Goal: Transaction & Acquisition: Purchase product/service

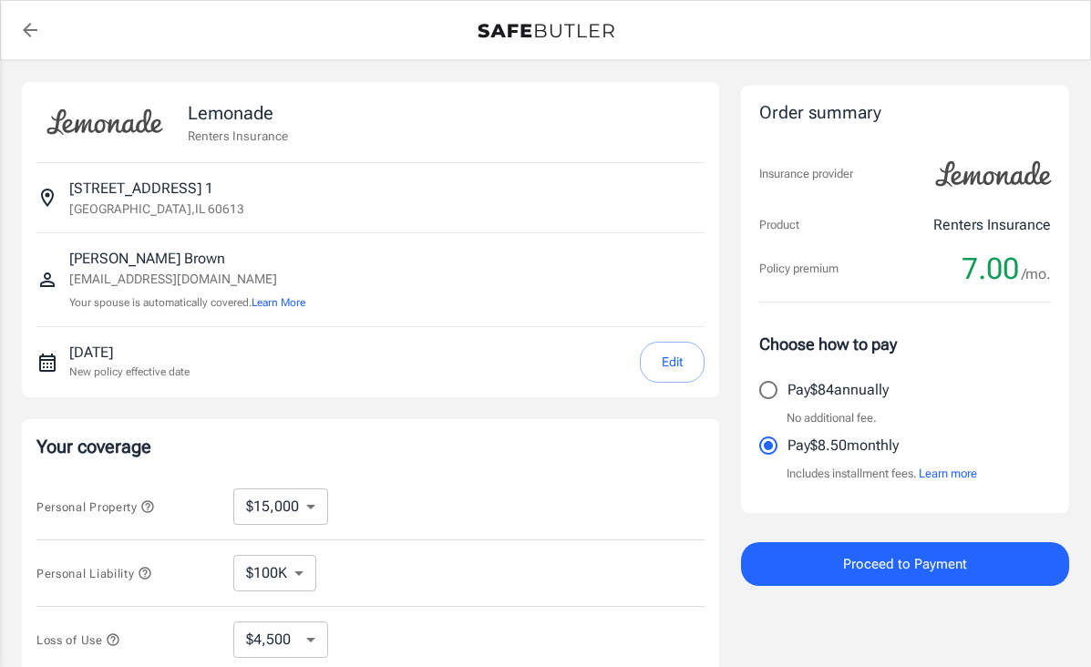
select select "15000"
select select "500"
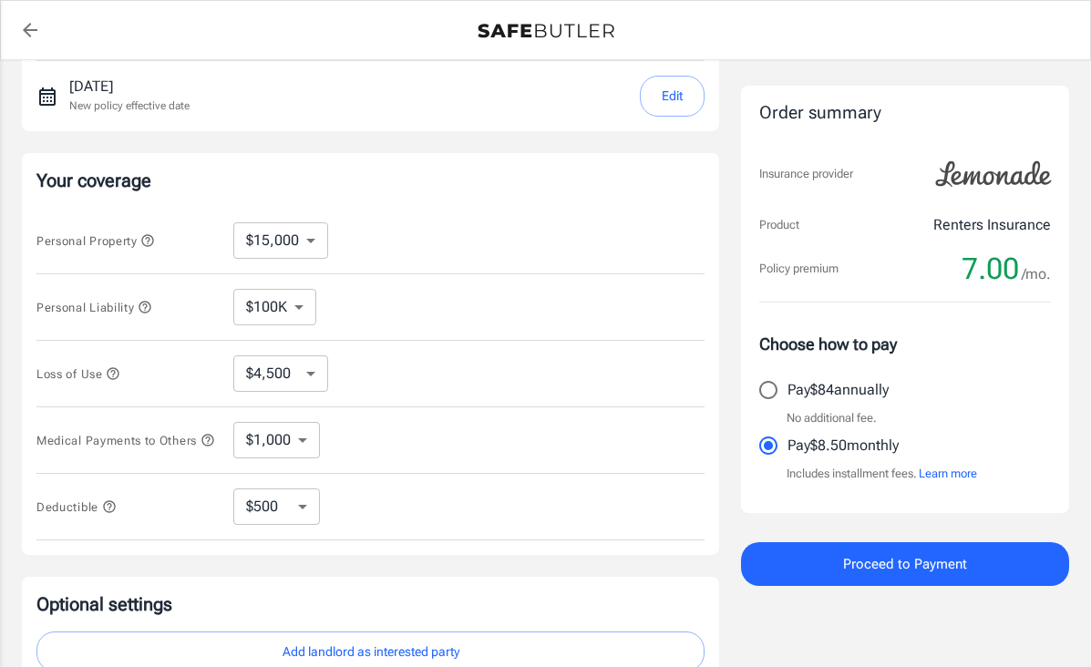
scroll to position [265, 0]
click at [311, 237] on select "$10,000 $15,000 $20,000 $25,000 $30,000 $40,000 $50,000 $100K $150K $200K $250K" at bounding box center [280, 241] width 95 height 36
select select "50000"
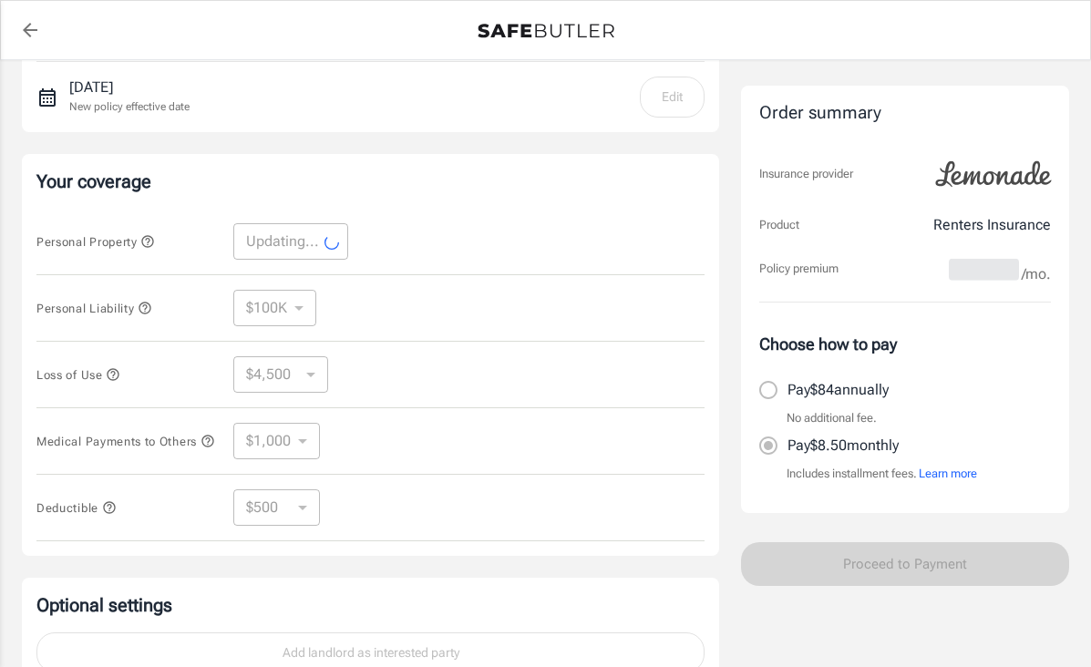
select select "50000"
select select "15000"
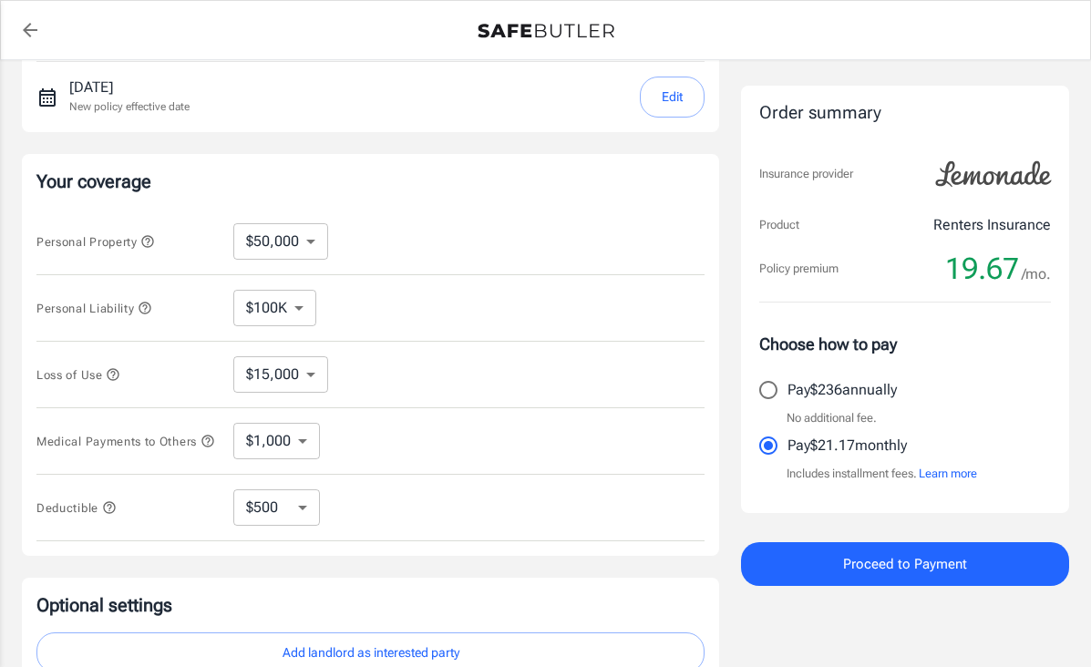
click at [311, 238] on select "$10,000 $15,000 $20,000 $25,000 $30,000 $40,000 $50,000 $100K $150K $200K $250K" at bounding box center [280, 241] width 95 height 36
select select "25000"
select select "7500"
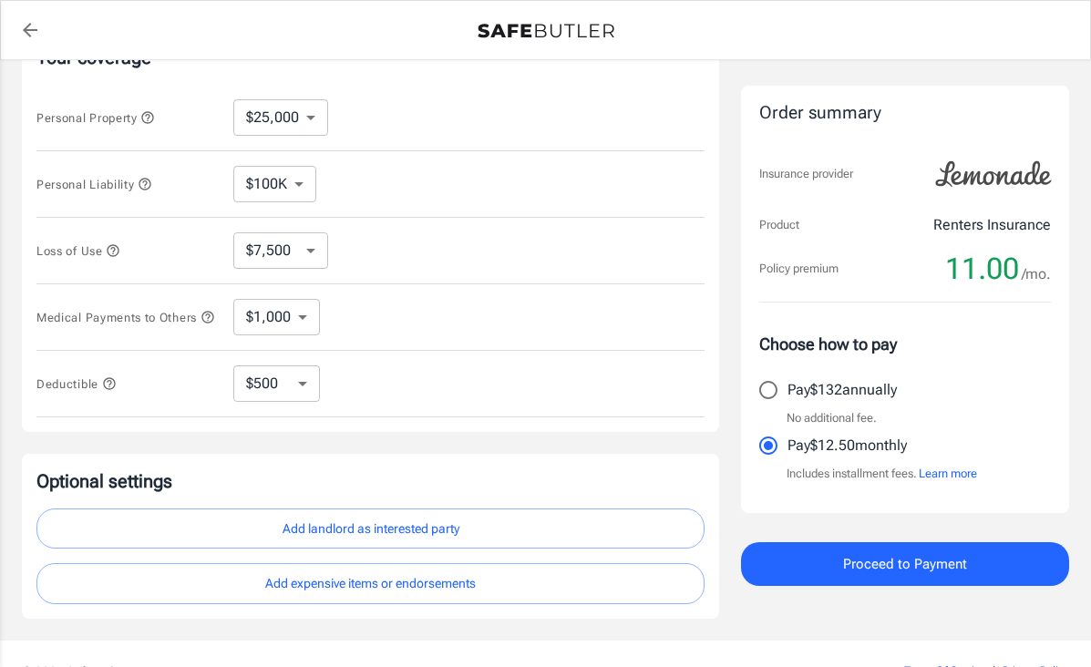
scroll to position [490, 0]
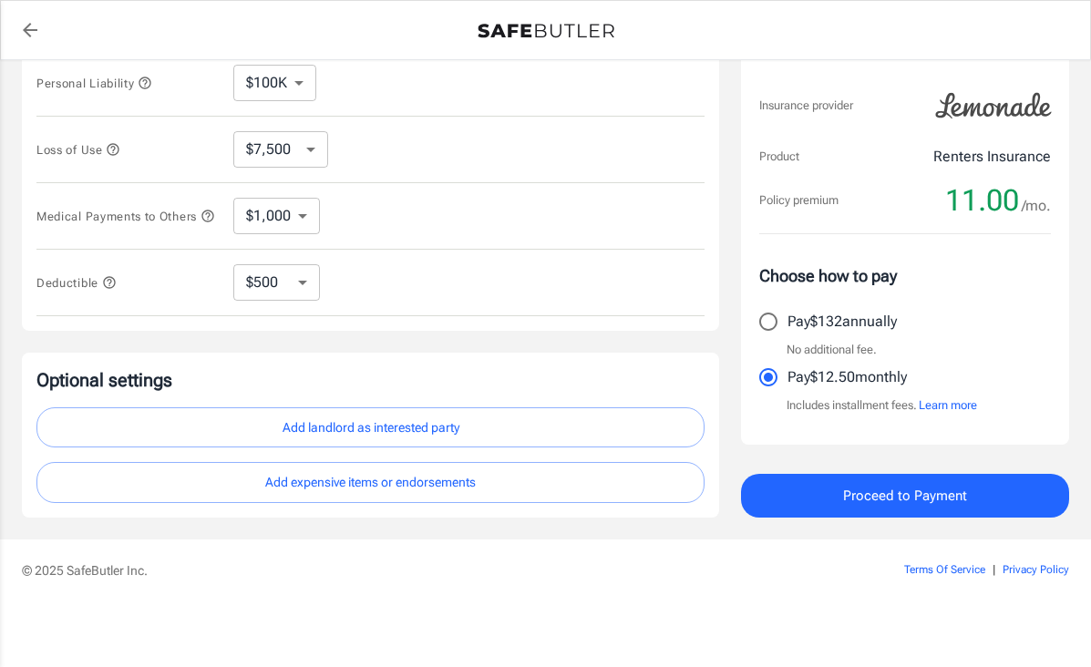
click at [382, 427] on button "Add landlord as interested party" at bounding box center [370, 427] width 668 height 41
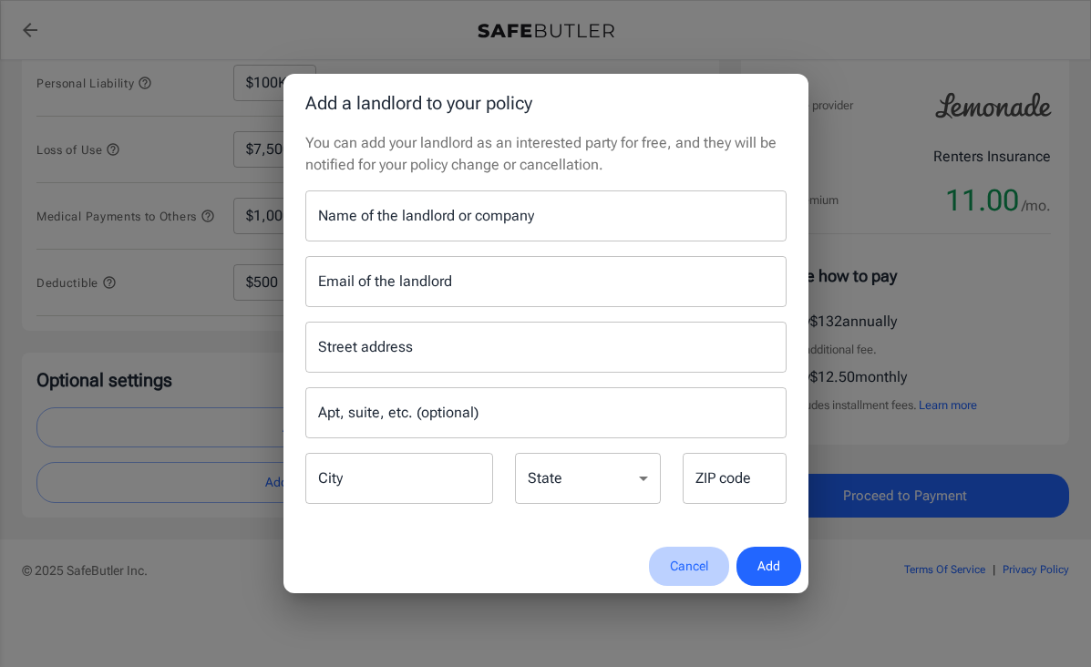
click at [682, 560] on button "Cancel" at bounding box center [689, 566] width 80 height 39
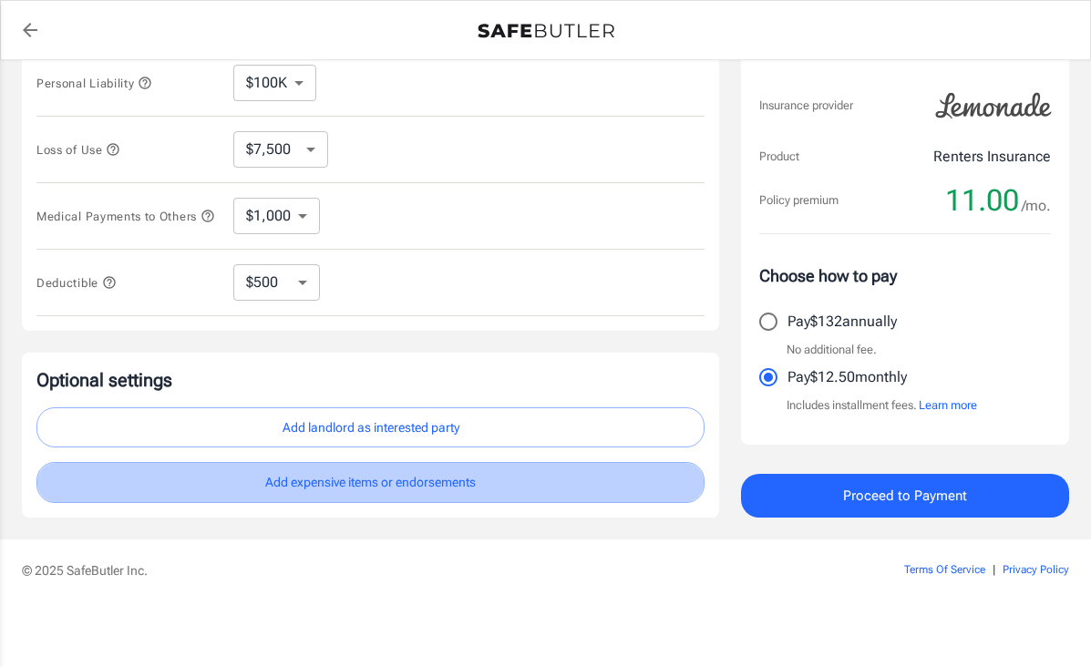
click at [391, 484] on button "Add expensive items or endorsements" at bounding box center [370, 482] width 668 height 41
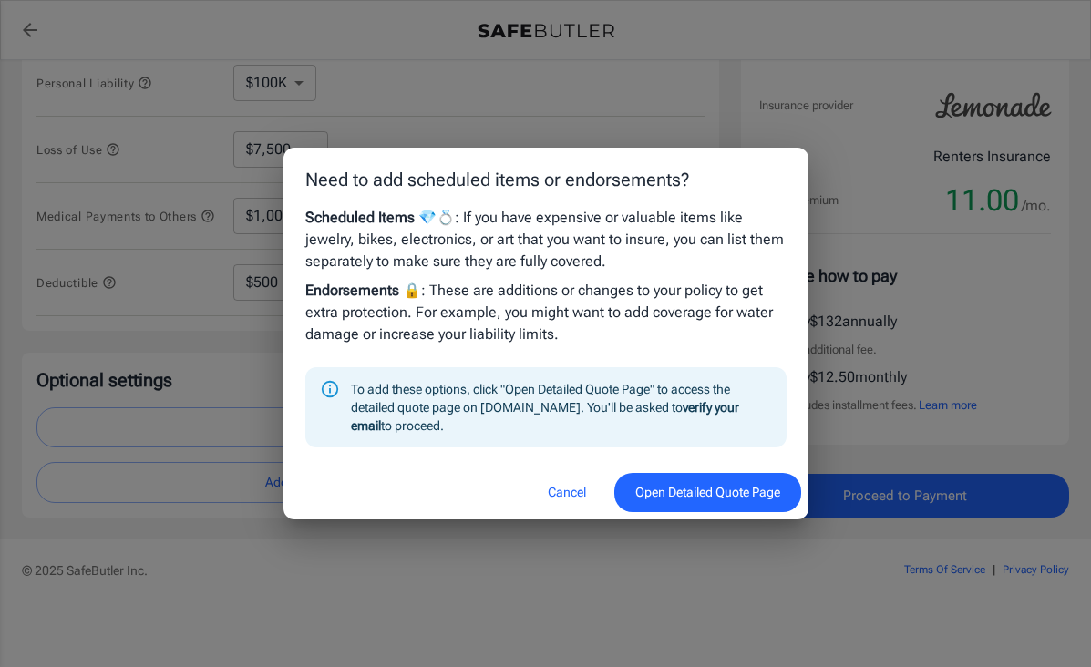
click at [436, 610] on div "Need to add scheduled items or endorsements? Scheduled Items 💎💍 : If you have e…" at bounding box center [545, 333] width 1091 height 667
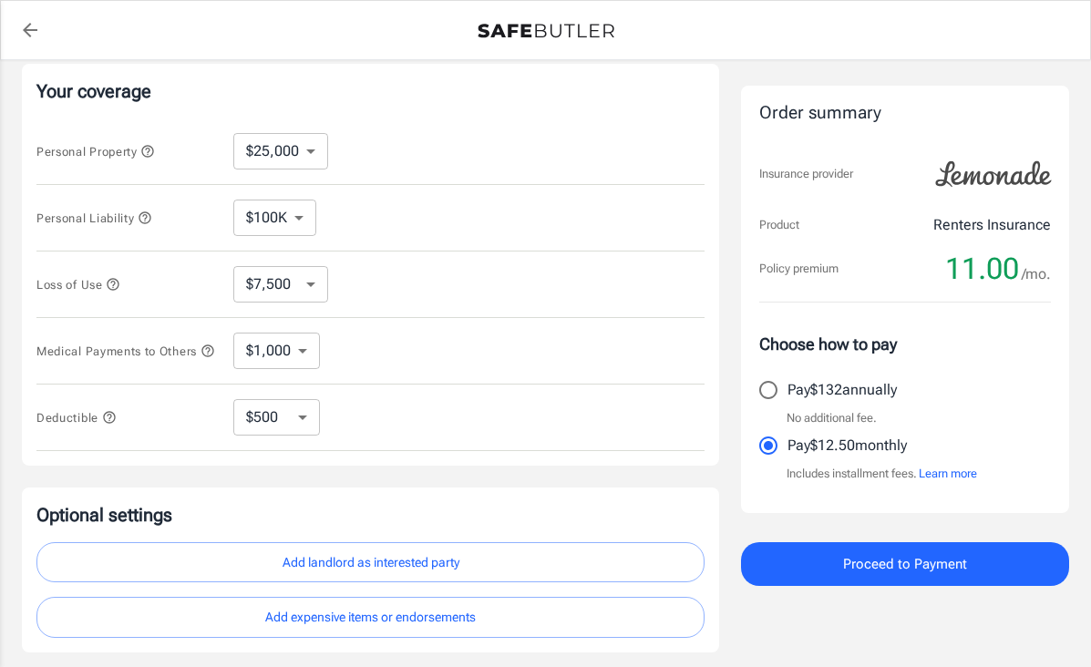
scroll to position [336, 0]
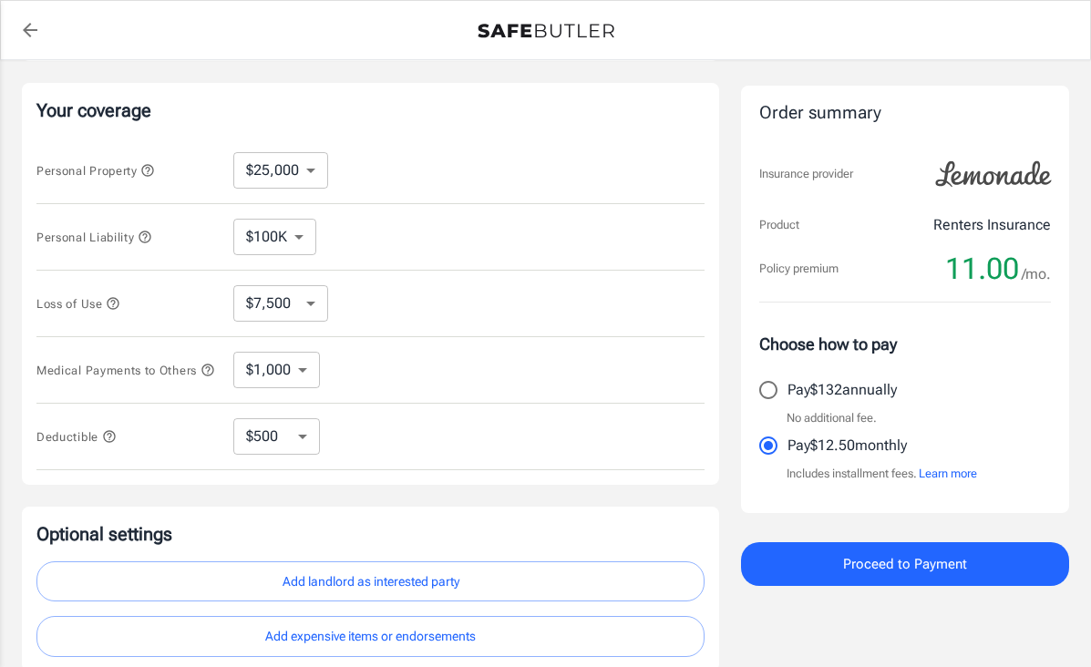
click at [308, 166] on select "$10,000 $15,000 $20,000 $25,000 $30,000 $40,000 $50,000 $100K $150K $200K $250K" at bounding box center [280, 170] width 95 height 36
select select "30000"
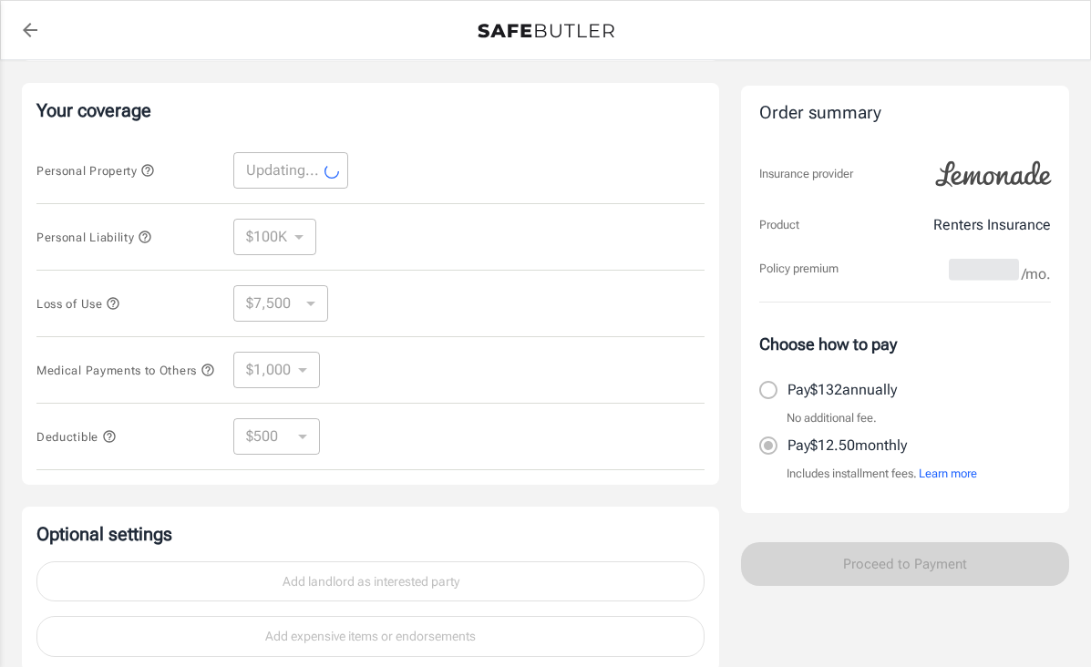
select select "30000"
select select "9000"
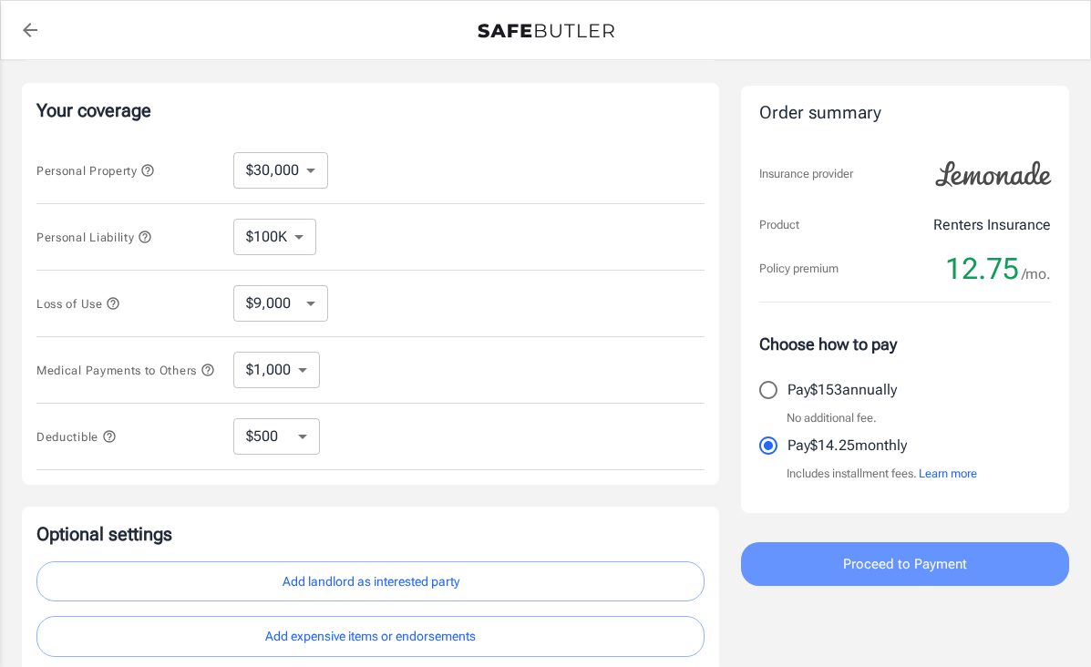
click at [893, 564] on span "Proceed to Payment" at bounding box center [905, 564] width 124 height 24
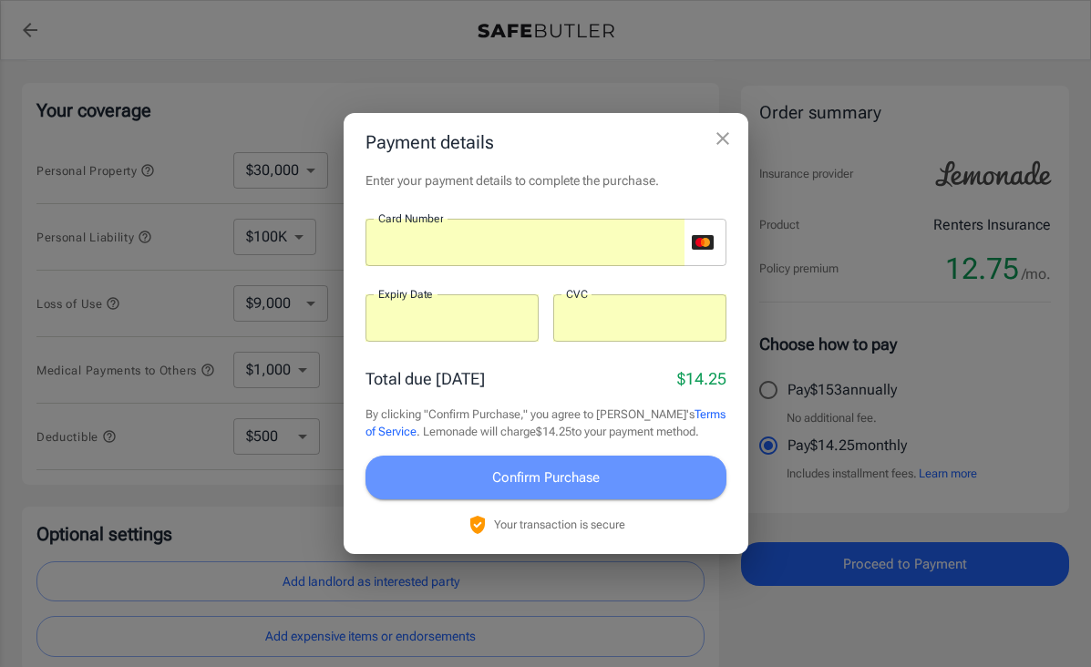
click at [559, 474] on span "Confirm Purchase" at bounding box center [546, 478] width 108 height 24
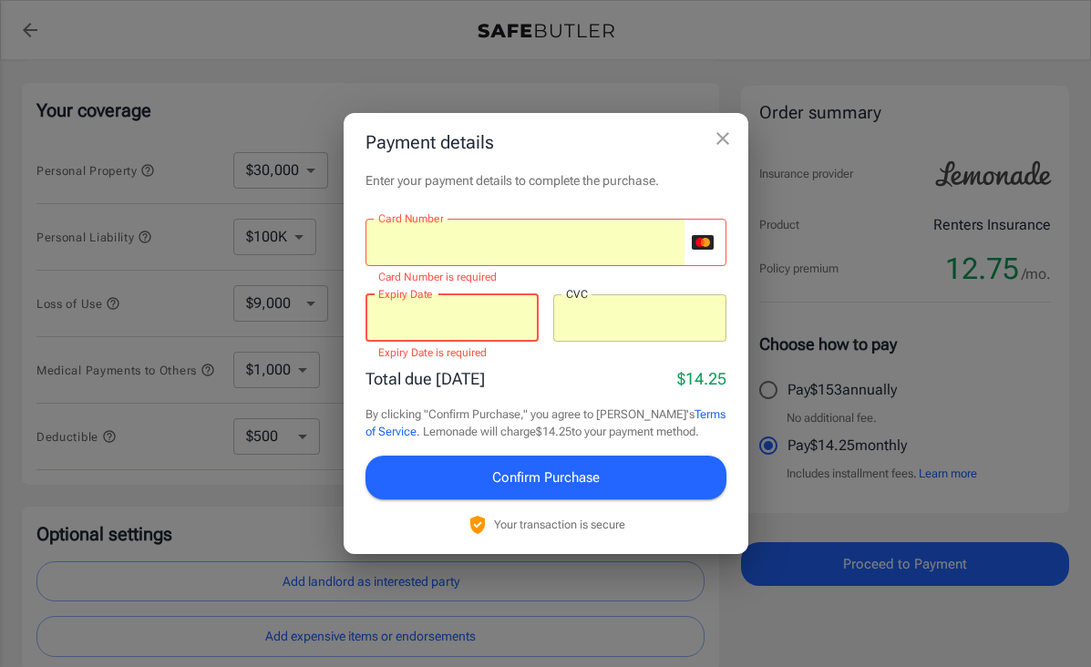
click at [514, 379] on div "Total due [DATE] $14.25" at bounding box center [545, 378] width 361 height 25
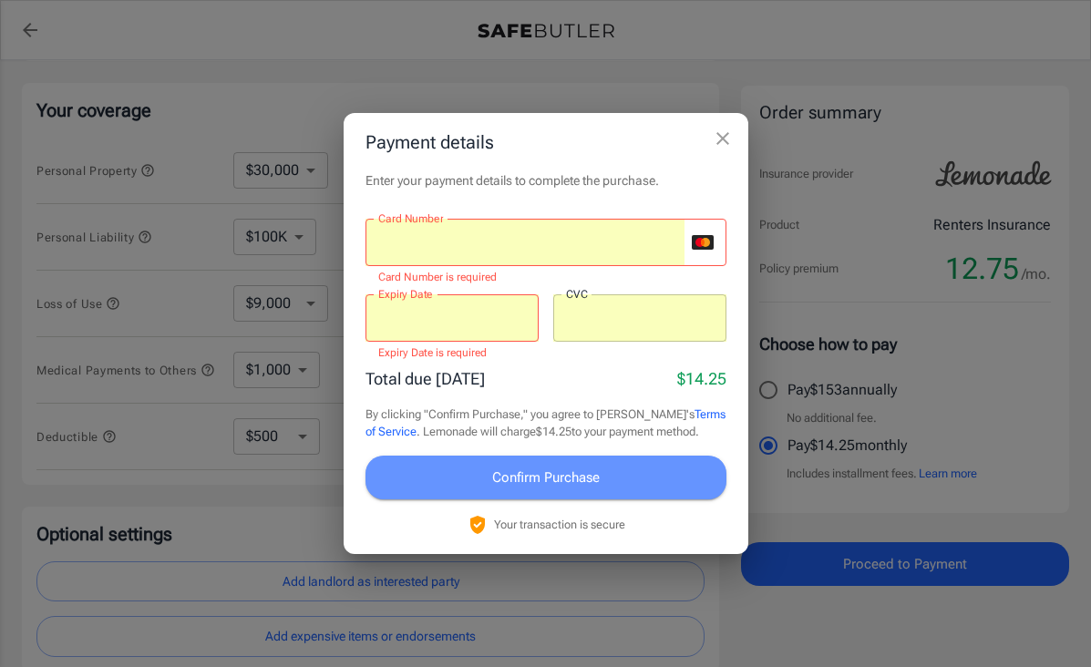
click at [507, 470] on span "Confirm Purchase" at bounding box center [546, 478] width 108 height 24
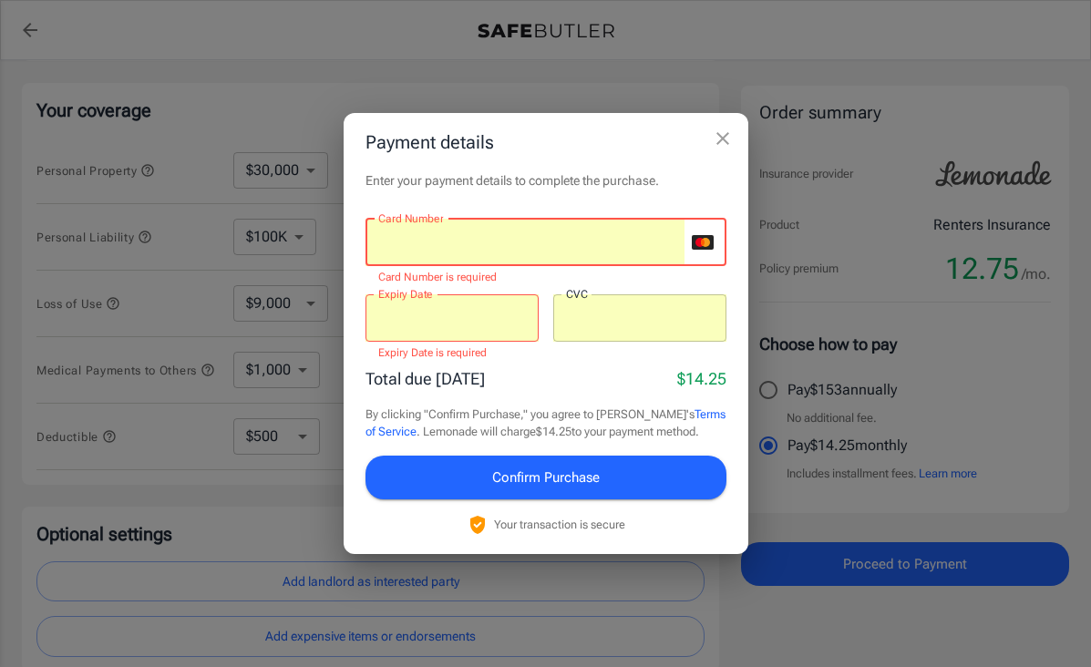
click at [407, 340] on div at bounding box center [451, 317] width 173 height 47
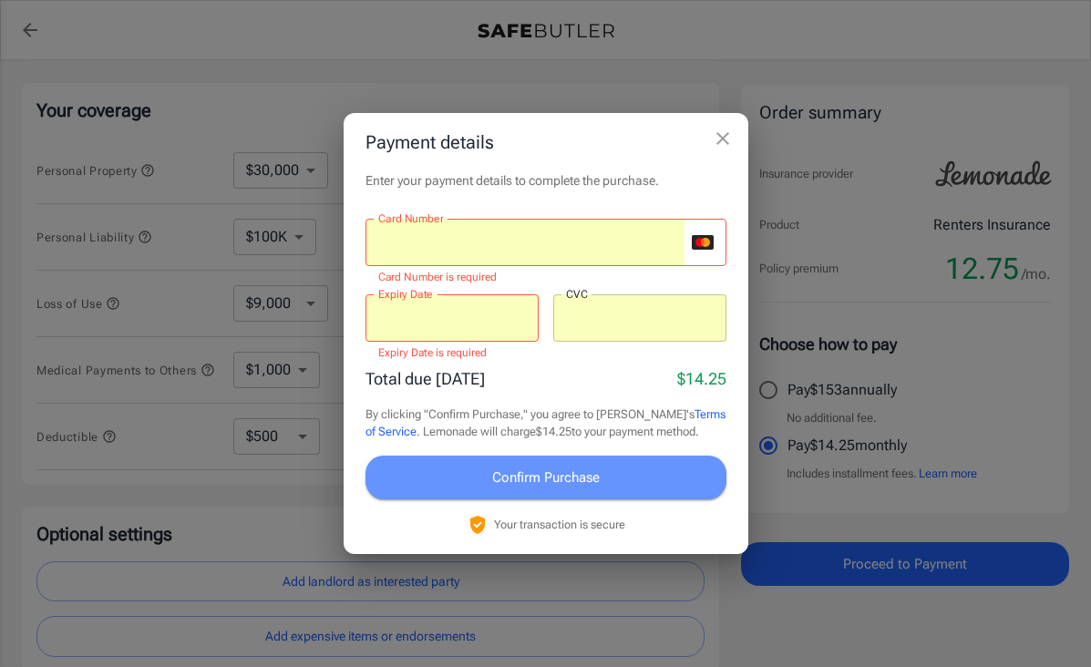
click at [512, 473] on span "Confirm Purchase" at bounding box center [546, 478] width 108 height 24
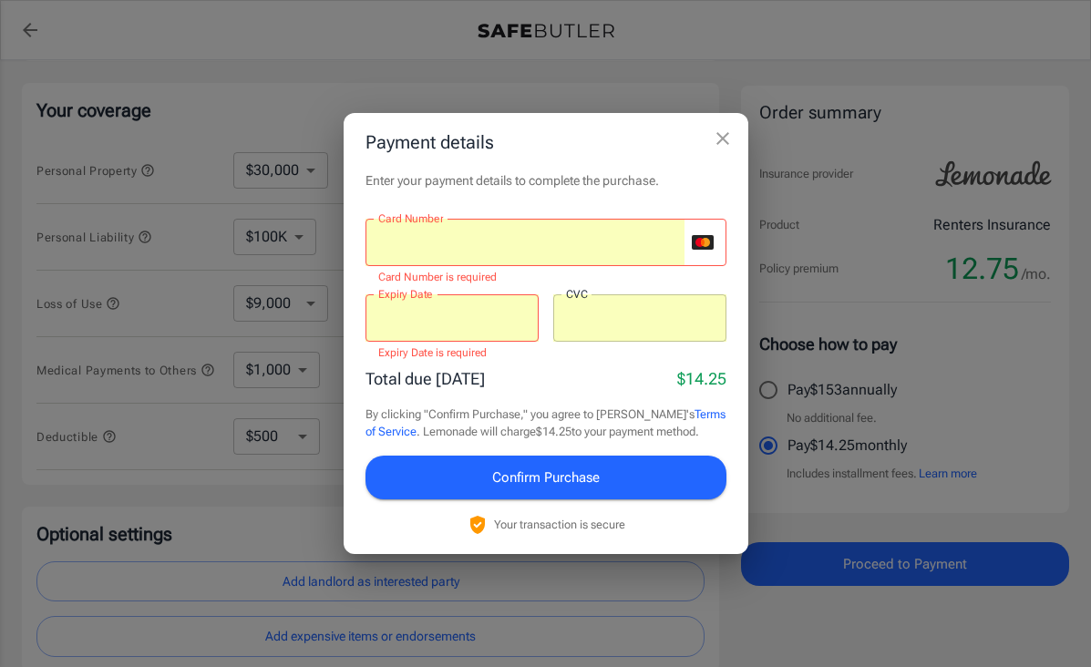
click at [721, 131] on icon "close" at bounding box center [723, 139] width 22 height 22
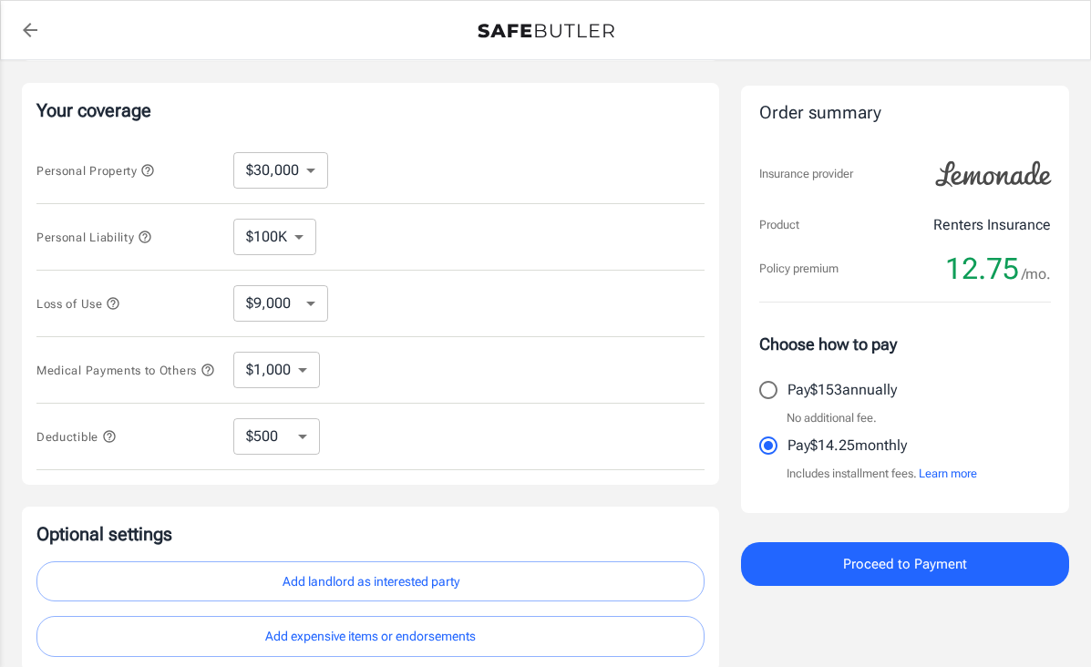
click at [846, 289] on div "Order summary Insurance provider Product Renters Insurance Policy premium 12.75…" at bounding box center [905, 299] width 328 height 427
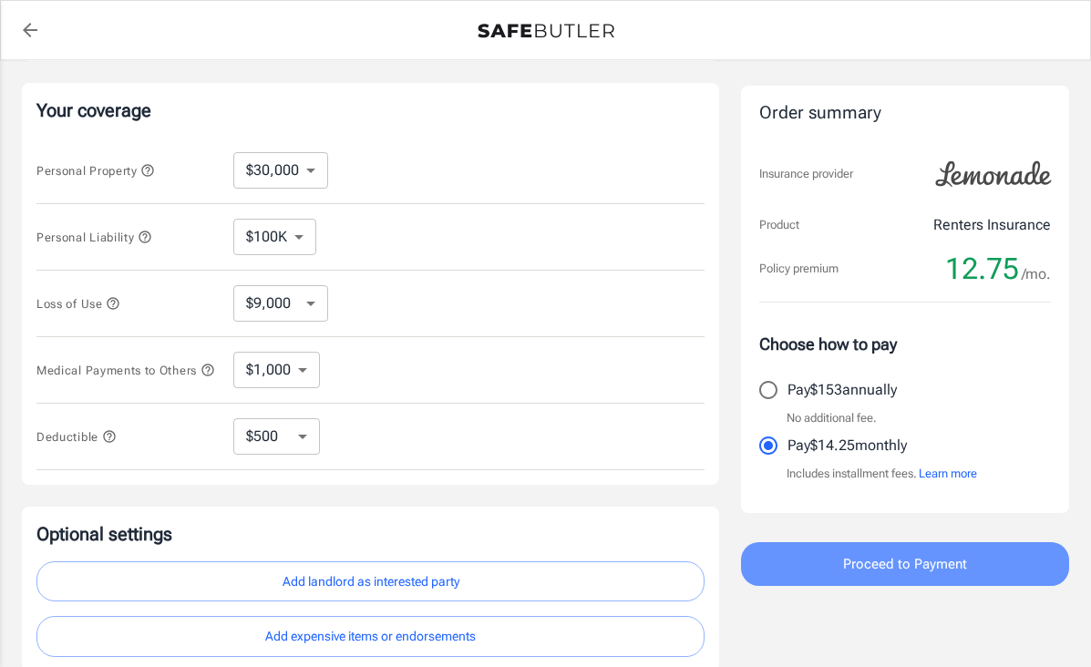
click at [802, 564] on button "Proceed to Payment" at bounding box center [905, 564] width 328 height 44
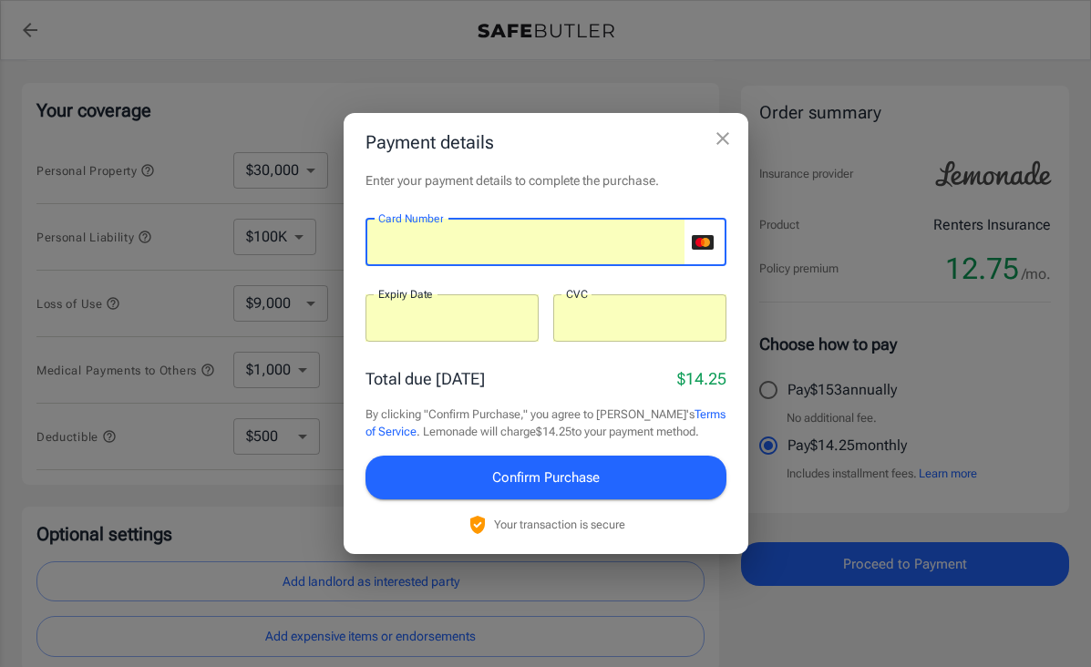
click at [506, 477] on span "Confirm Purchase" at bounding box center [546, 478] width 108 height 24
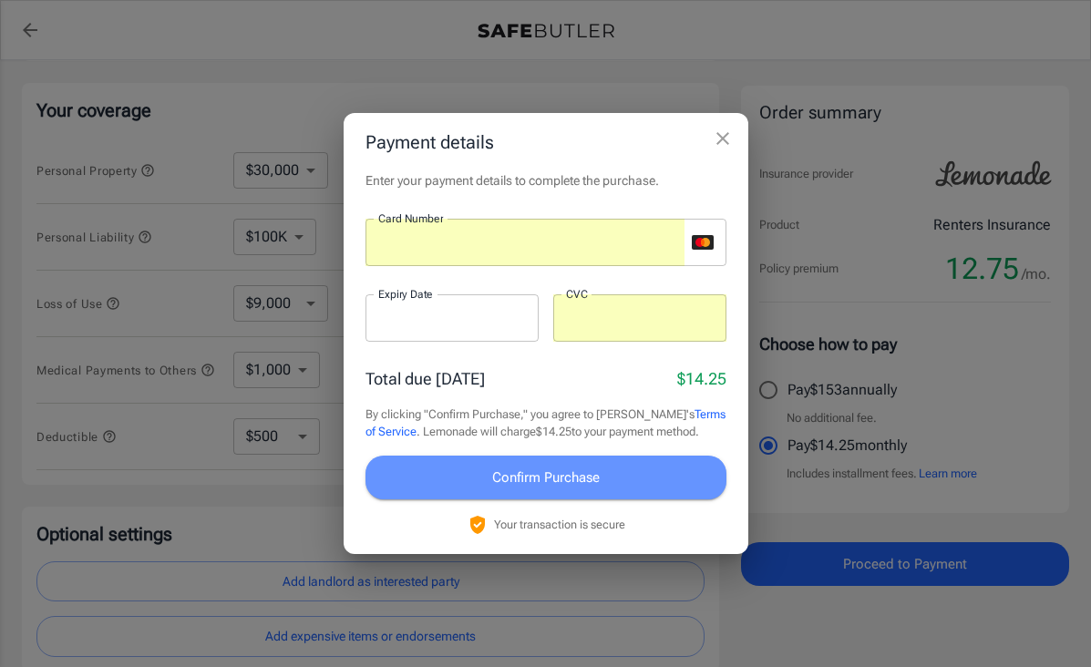
click at [497, 482] on span "Confirm Purchase" at bounding box center [546, 478] width 108 height 24
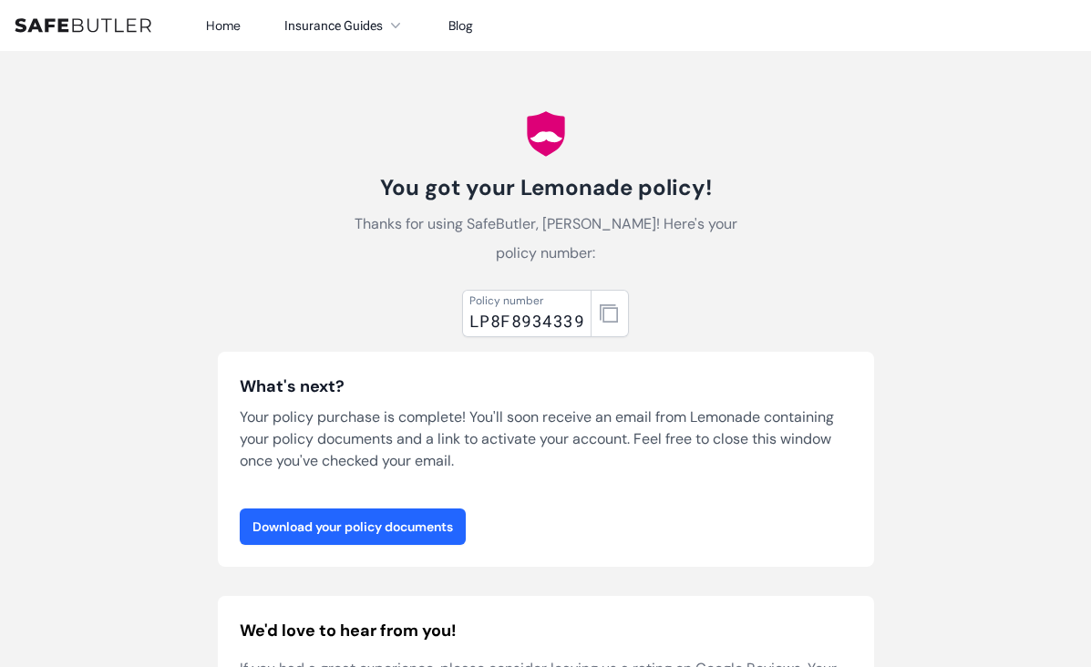
click at [397, 521] on link "Download your policy documents" at bounding box center [353, 526] width 226 height 36
